Goal: Navigation & Orientation: Find specific page/section

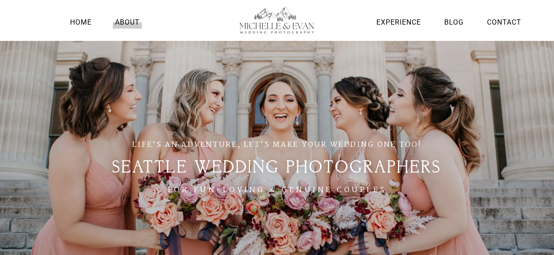
click at [131, 19] on link "About" at bounding box center [127, 22] width 29 height 12
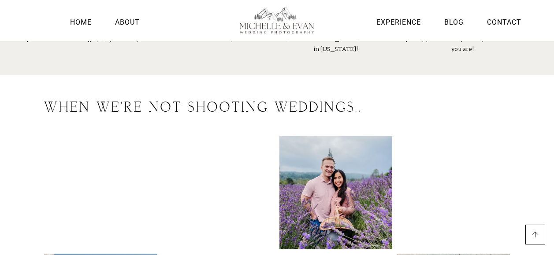
scroll to position [1049, 0]
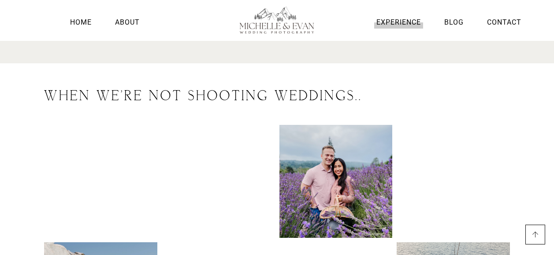
click at [394, 22] on link "Experience" at bounding box center [398, 22] width 49 height 12
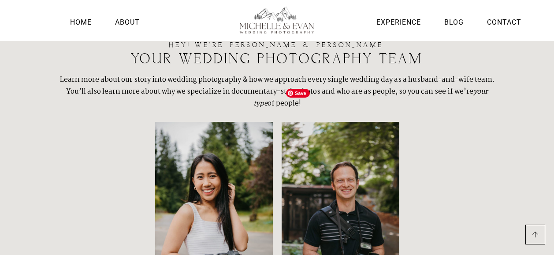
scroll to position [1893, 0]
